Goal: Find specific page/section: Find specific page/section

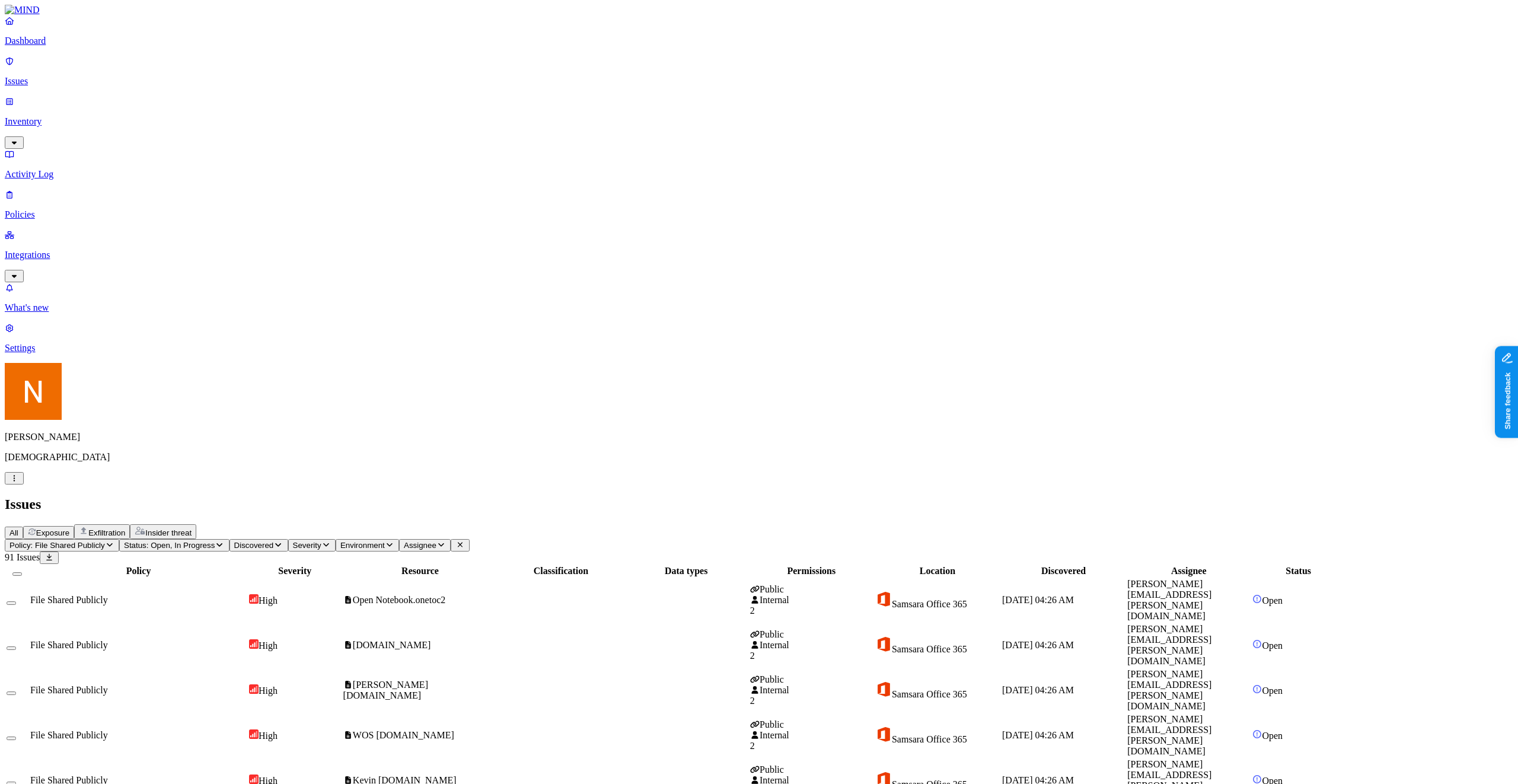
click at [19, 482] on icon "button" at bounding box center [15, 478] width 10 height 8
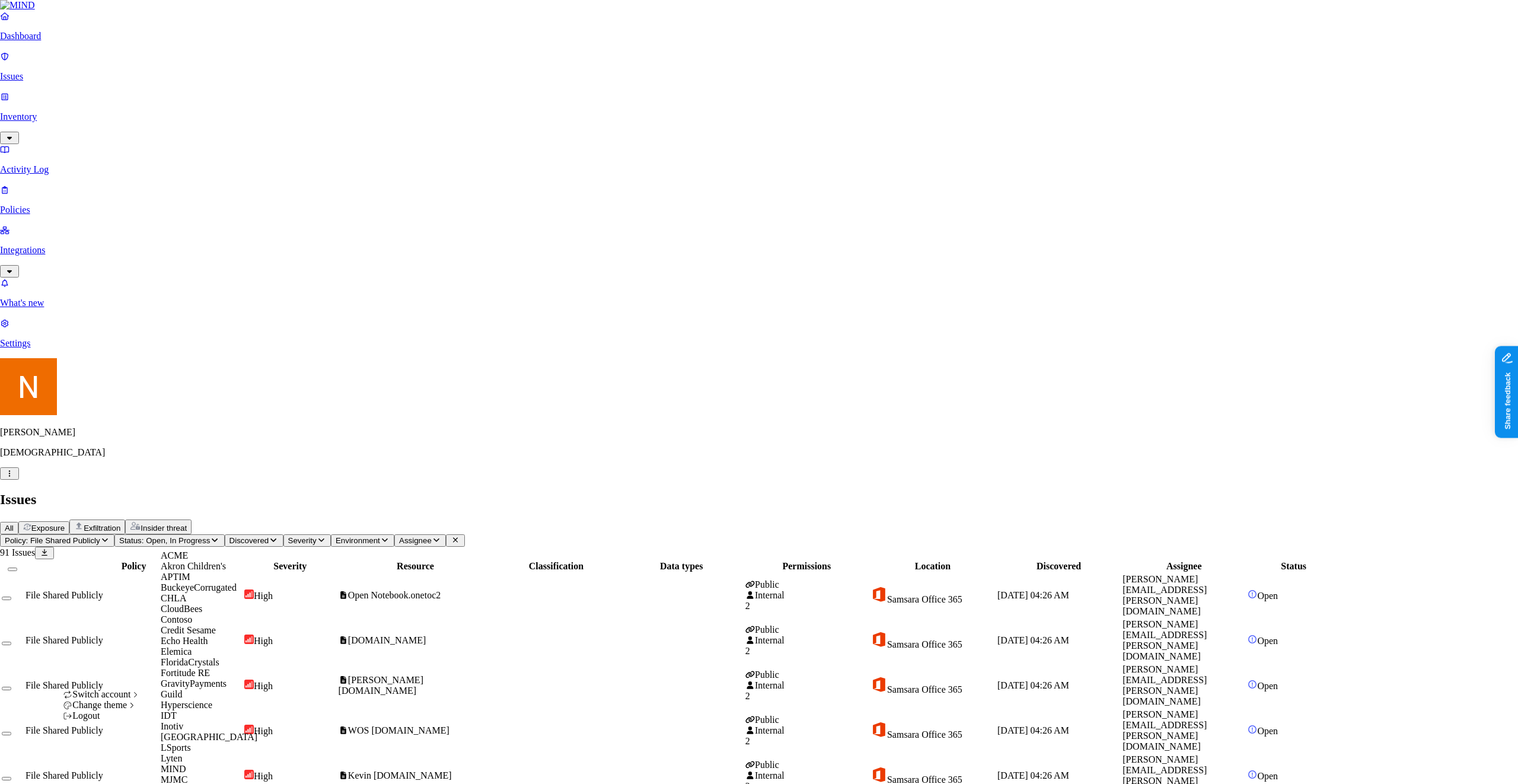
click at [240, 561] on div "ACME" at bounding box center [218, 556] width 115 height 11
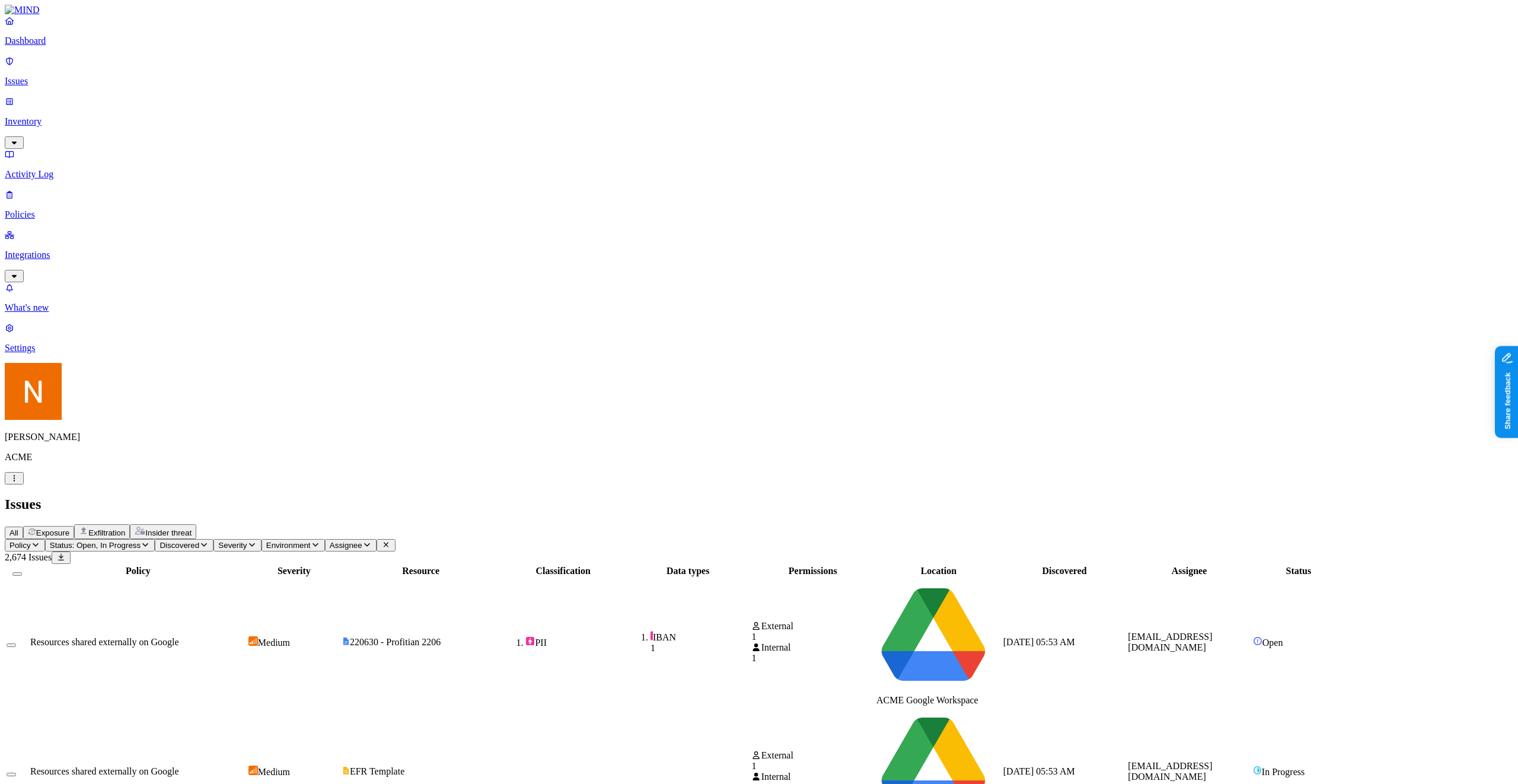
click at [73, 76] on p "Issues" at bounding box center [759, 81] width 1508 height 11
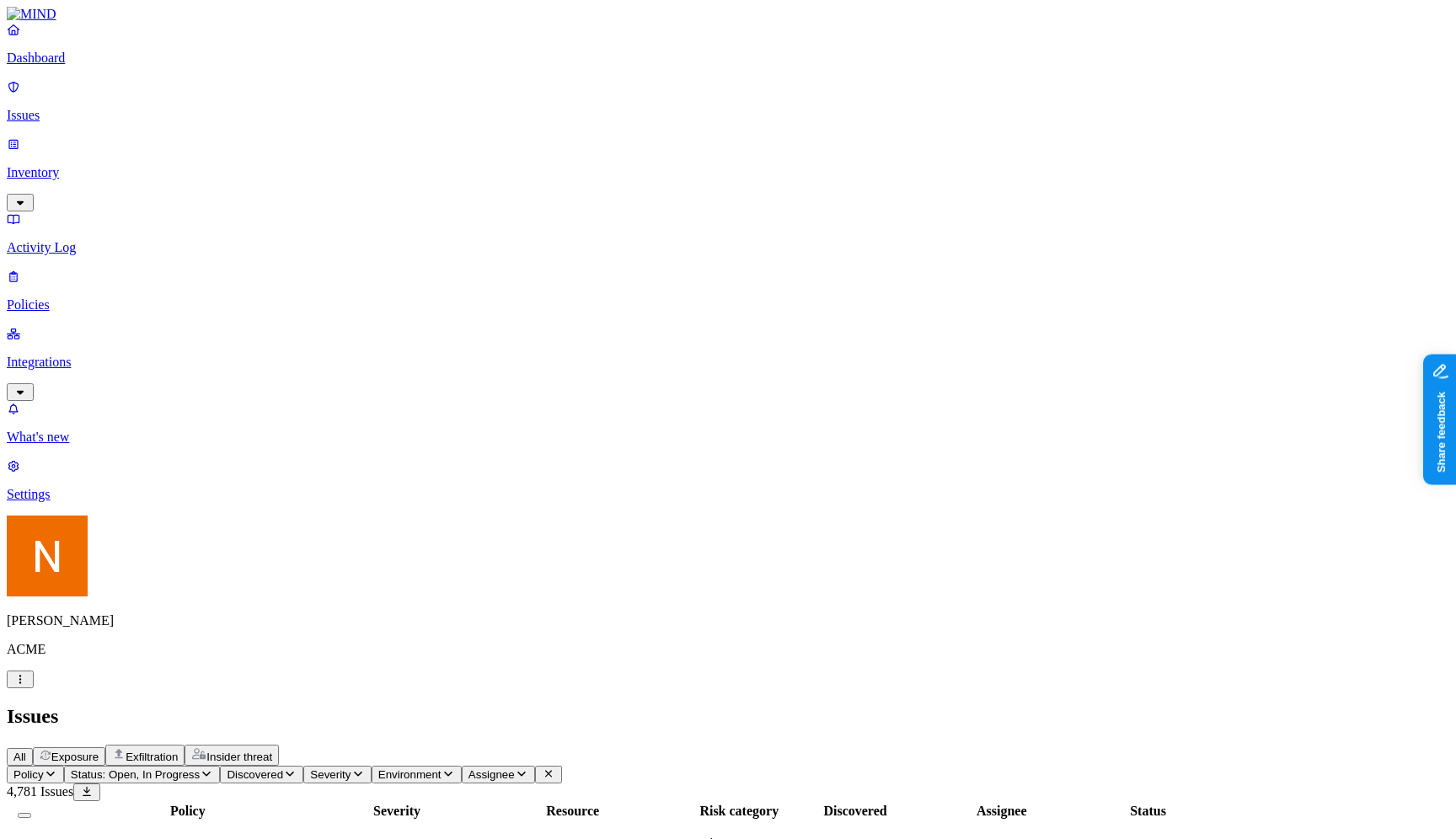
click at [160, 688] on div "Nitai Mishary ACME" at bounding box center [728, 601] width 1442 height 172
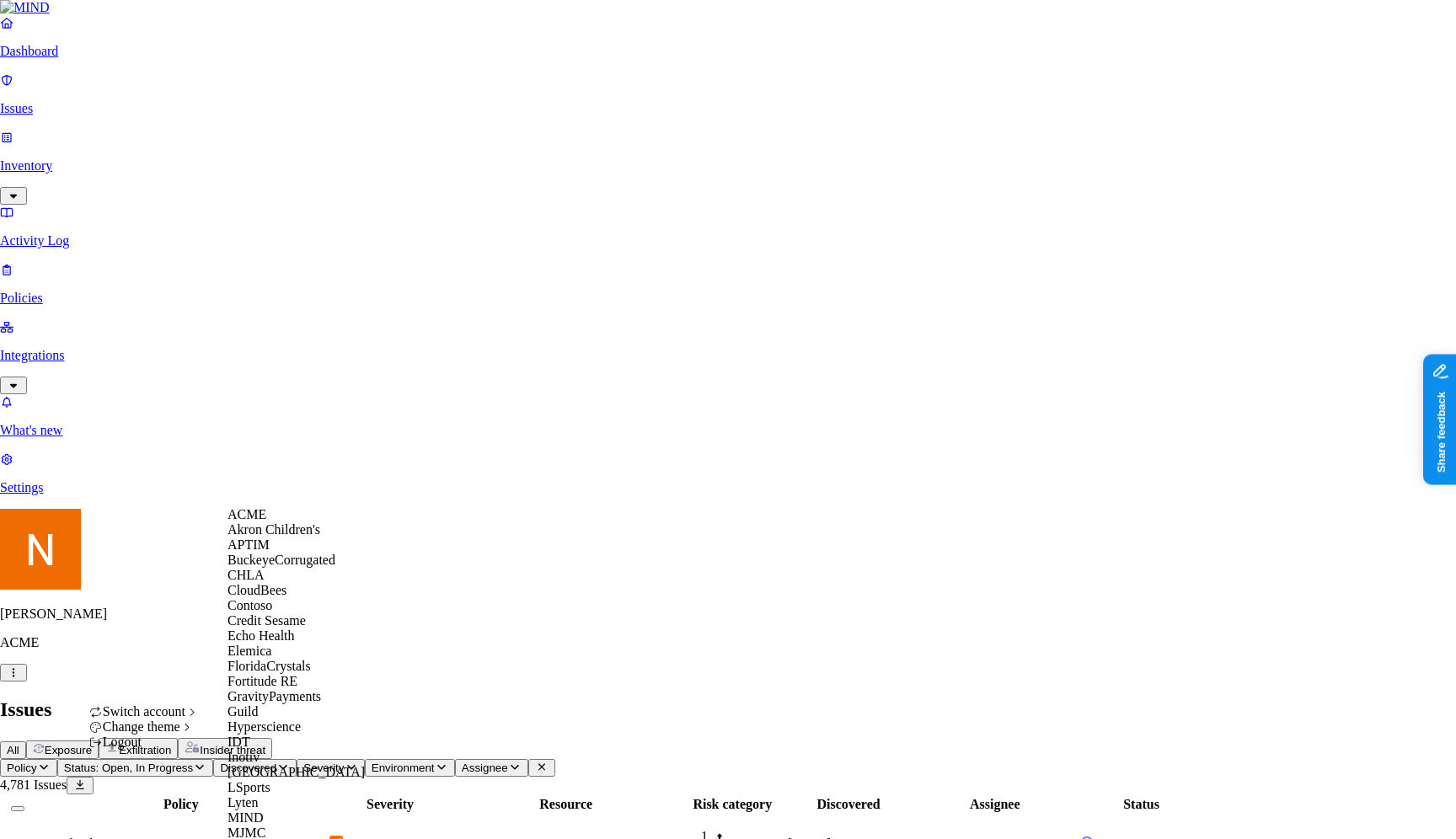
scroll to position [799, 0]
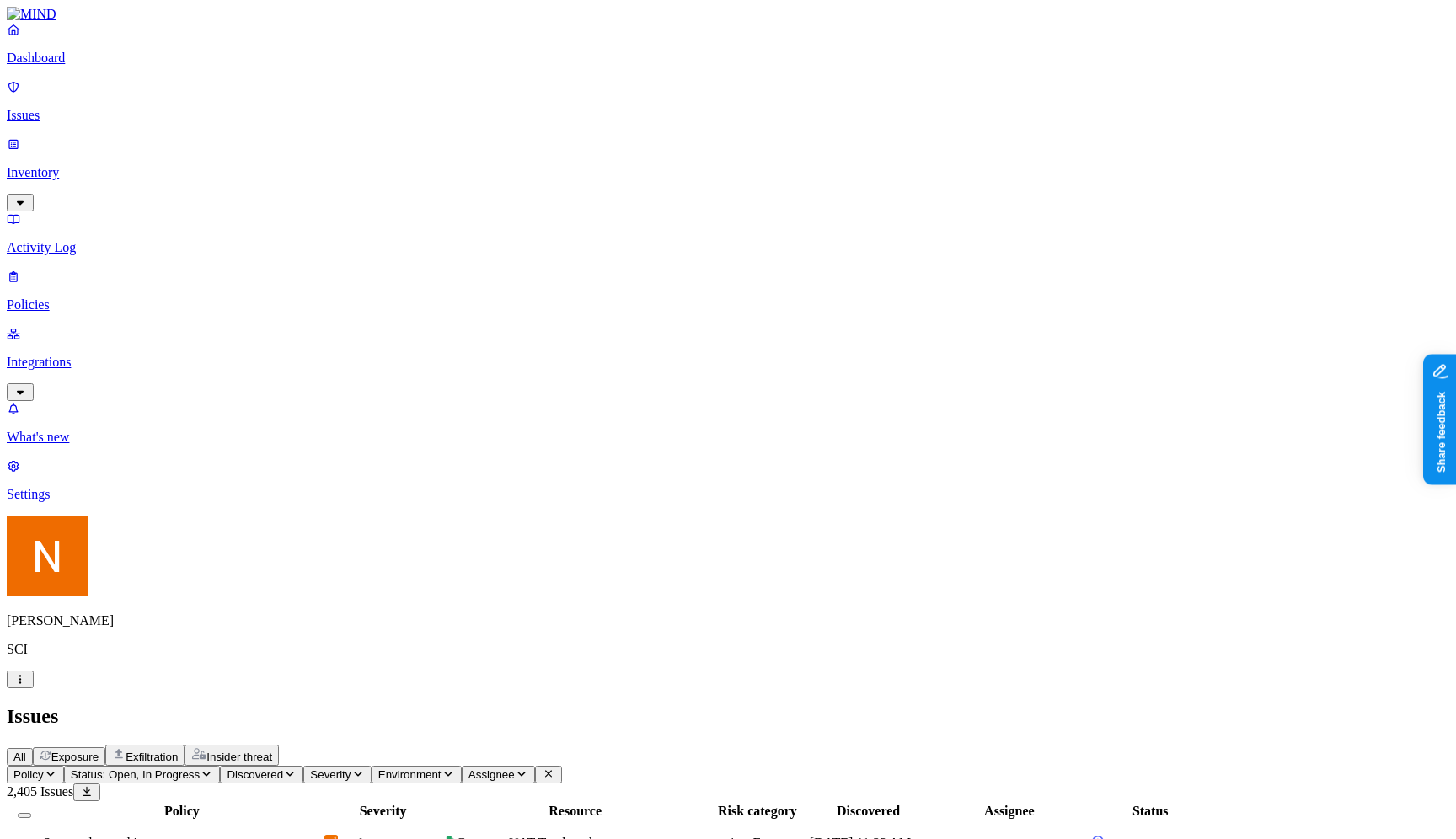
scroll to position [379, 0]
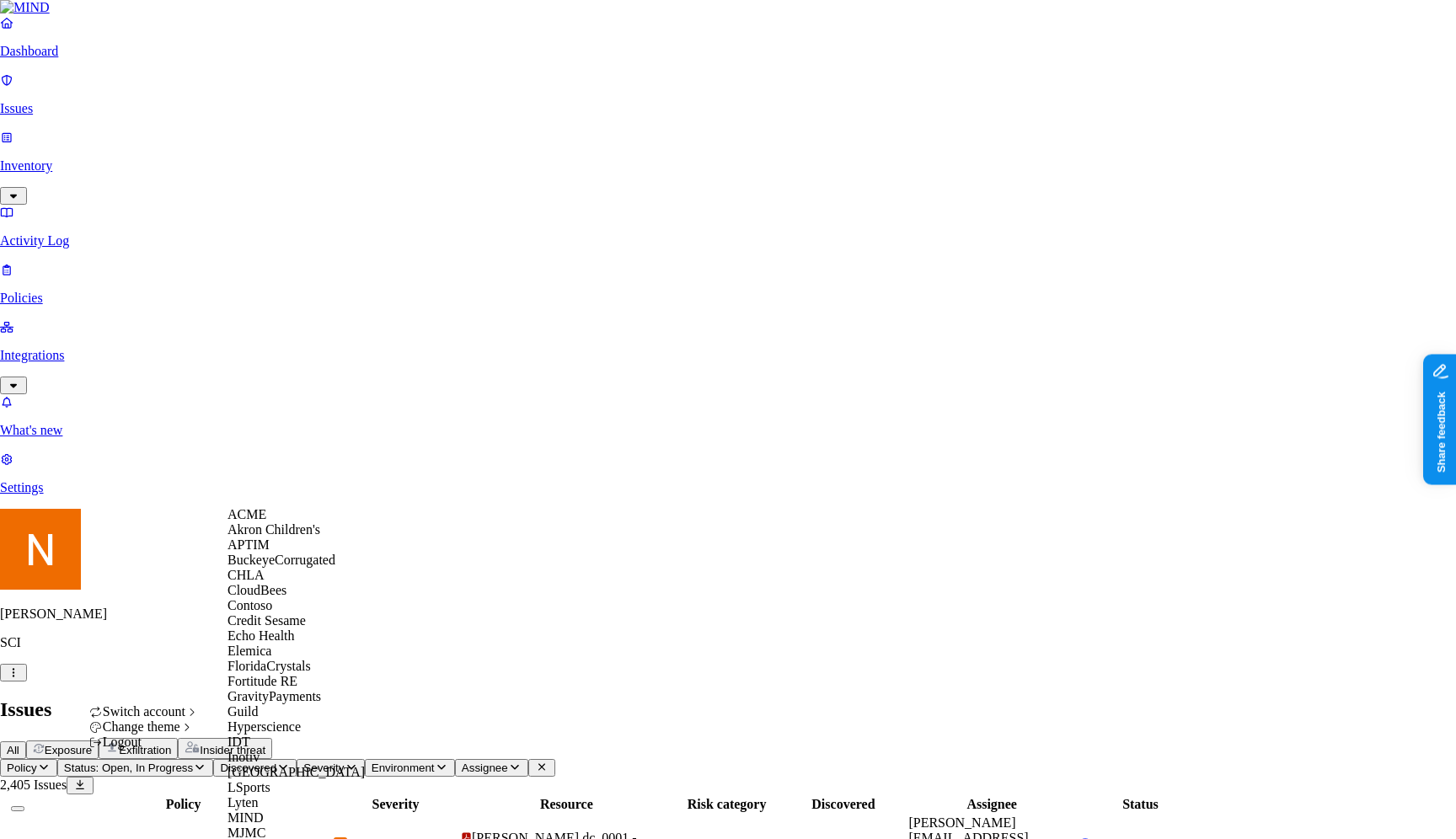
click at [262, 521] on span "ACME" at bounding box center [247, 514] width 39 height 15
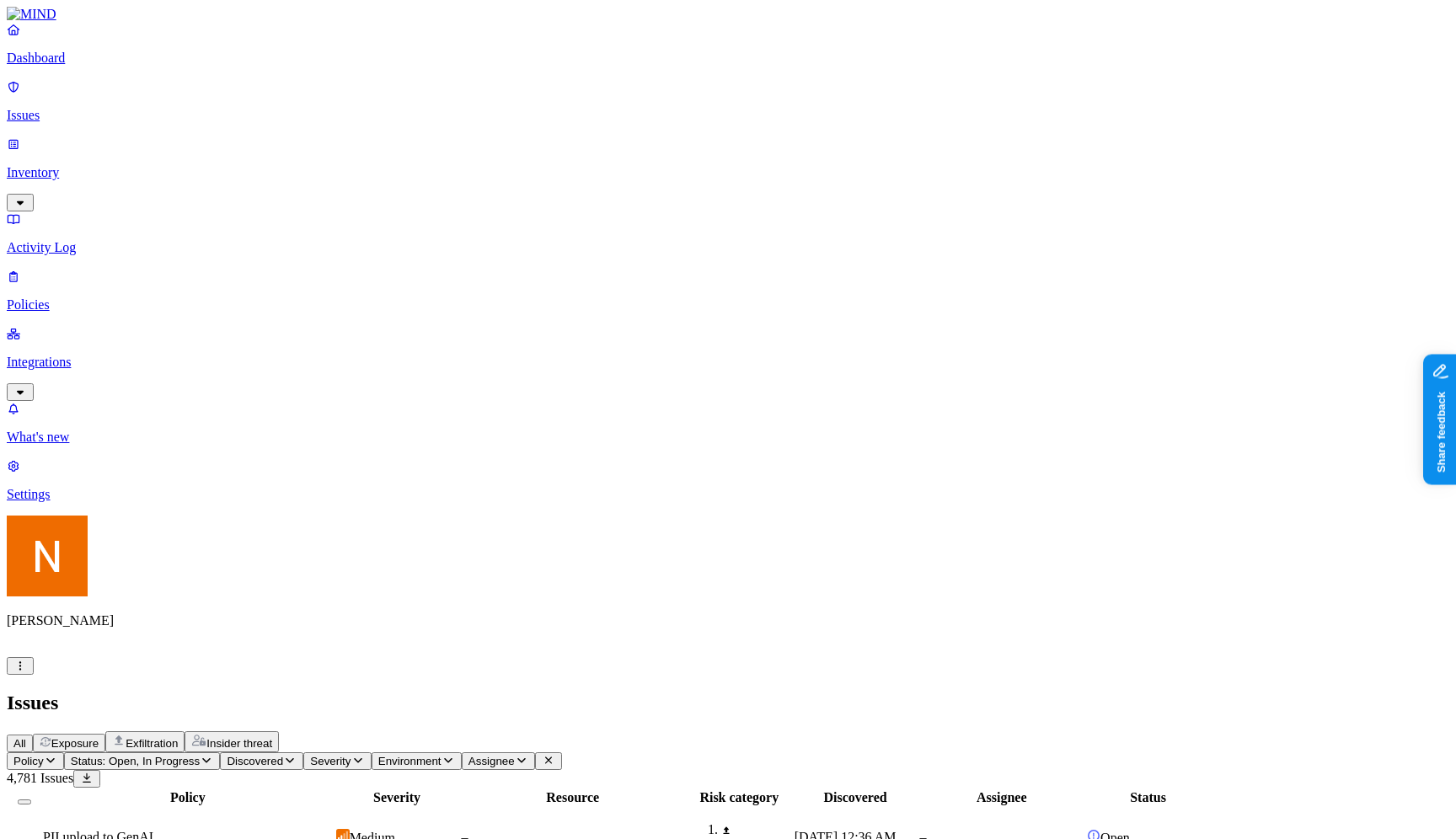
click at [81, 165] on p "Inventory" at bounding box center [728, 173] width 1442 height 16
